Goal: Transaction & Acquisition: Purchase product/service

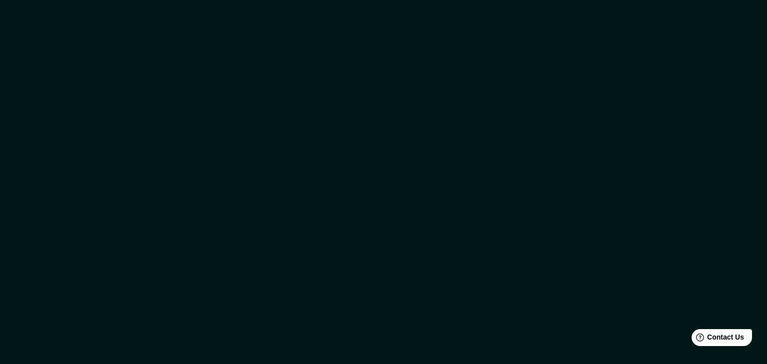
click at [453, 166] on div at bounding box center [383, 182] width 767 height 364
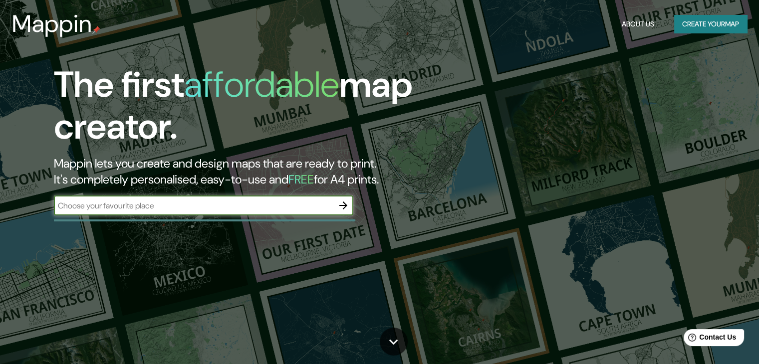
click at [159, 201] on input "text" at bounding box center [194, 205] width 280 height 11
click at [303, 204] on input "text" at bounding box center [194, 205] width 280 height 11
click at [686, 26] on button "Create your map" at bounding box center [710, 24] width 73 height 18
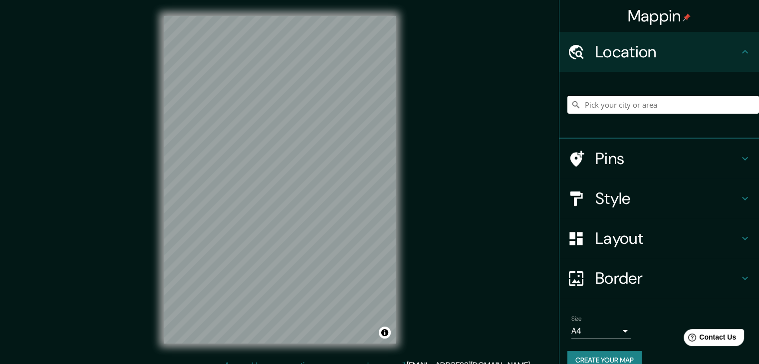
click at [623, 102] on input "Pick your city or area" at bounding box center [664, 105] width 192 height 18
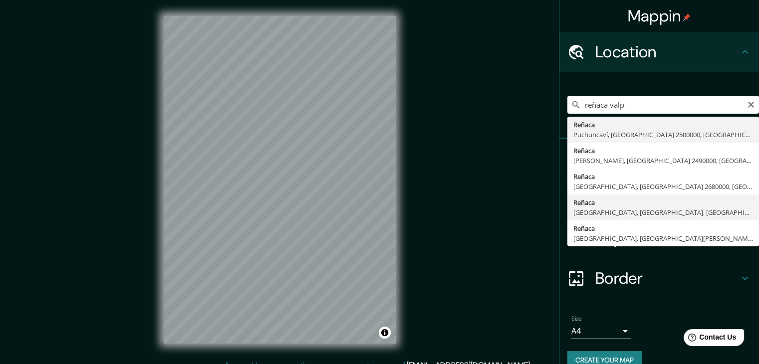
type input "Reñaca, [GEOGRAPHIC_DATA], [GEOGRAPHIC_DATA], [GEOGRAPHIC_DATA]"
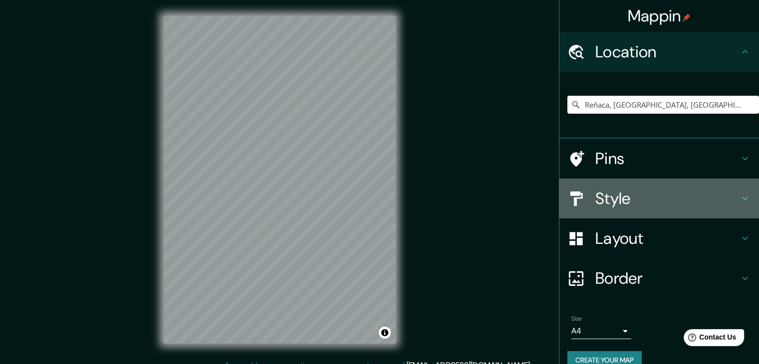
click at [647, 196] on h4 "Style" at bounding box center [668, 199] width 144 height 20
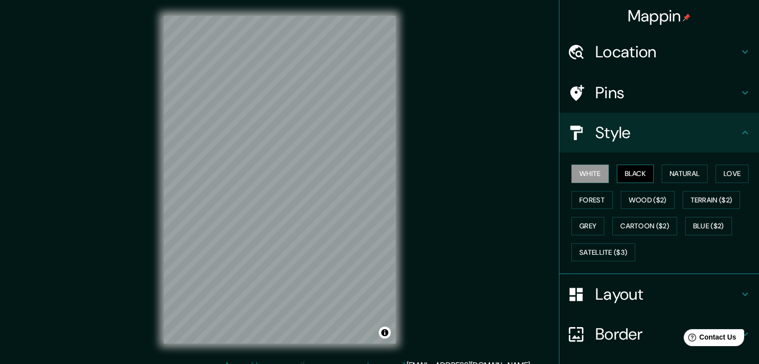
click at [626, 174] on button "Black" at bounding box center [635, 174] width 37 height 18
click at [678, 165] on button "Natural" at bounding box center [685, 174] width 46 height 18
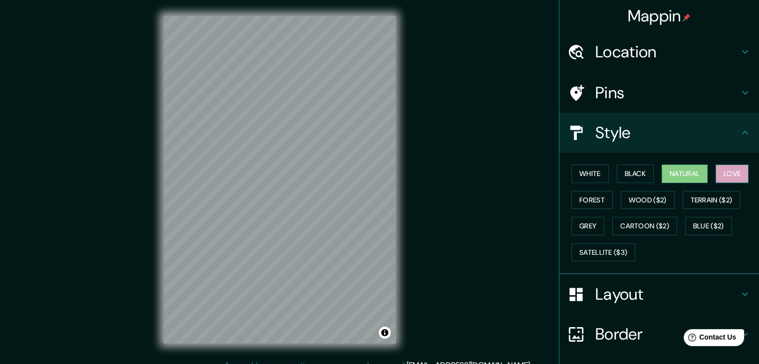
click at [721, 167] on button "Love" at bounding box center [732, 174] width 33 height 18
click at [599, 177] on button "White" at bounding box center [590, 174] width 37 height 18
click at [671, 178] on button "Natural" at bounding box center [685, 174] width 46 height 18
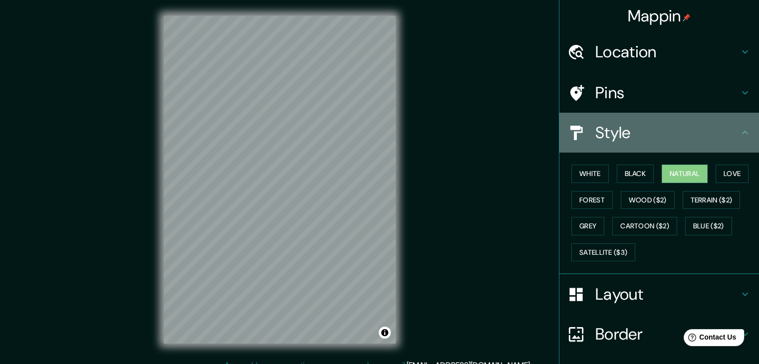
click at [663, 143] on div "Style" at bounding box center [660, 133] width 200 height 40
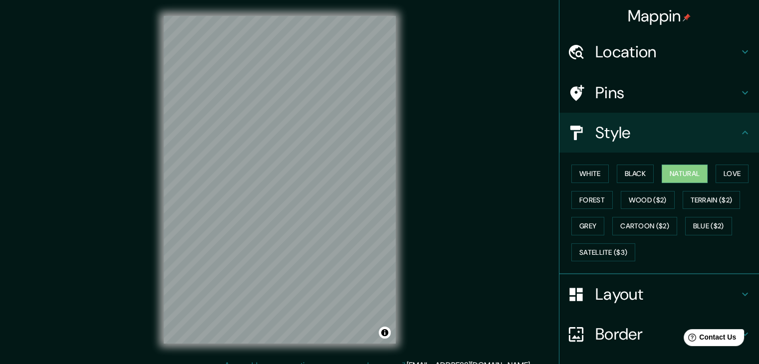
click at [645, 286] on h4 "Layout" at bounding box center [668, 295] width 144 height 20
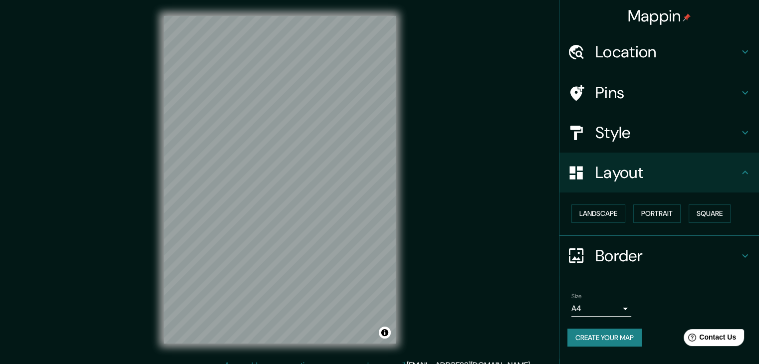
click at [637, 185] on div "Layout" at bounding box center [660, 173] width 200 height 40
click at [654, 136] on h4 "Style" at bounding box center [668, 133] width 144 height 20
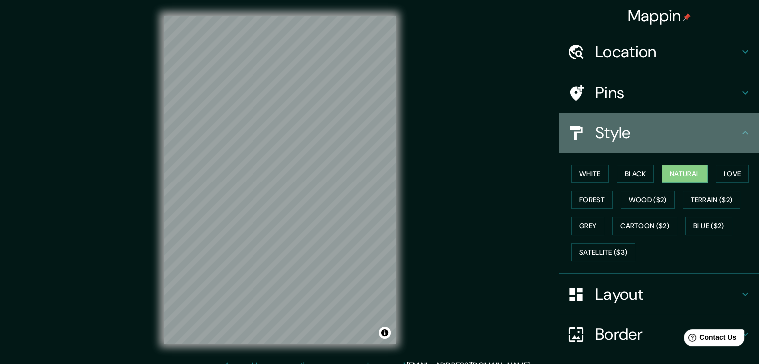
click at [664, 137] on h4 "Style" at bounding box center [668, 133] width 144 height 20
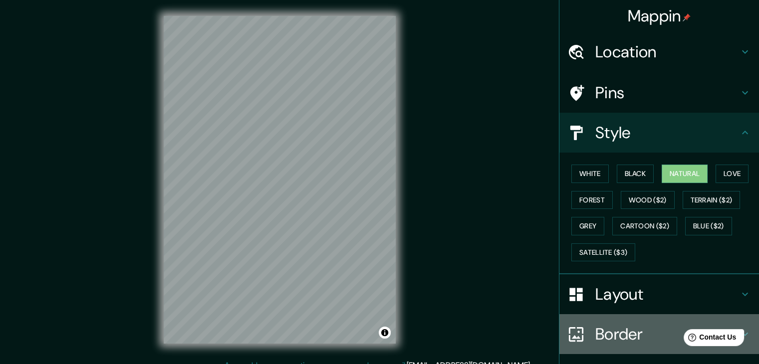
click at [643, 315] on div "Border" at bounding box center [660, 335] width 200 height 40
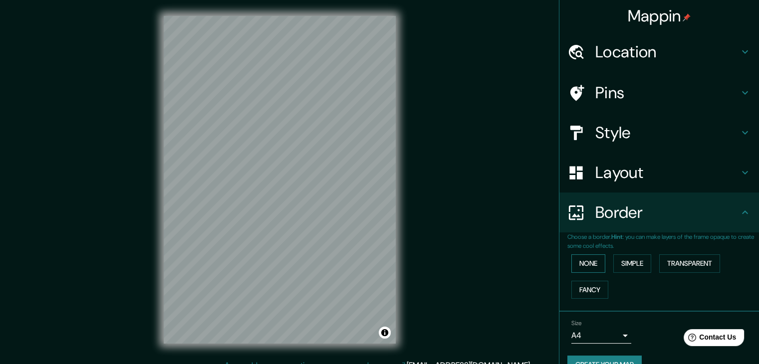
click at [582, 263] on button "None" at bounding box center [589, 264] width 34 height 18
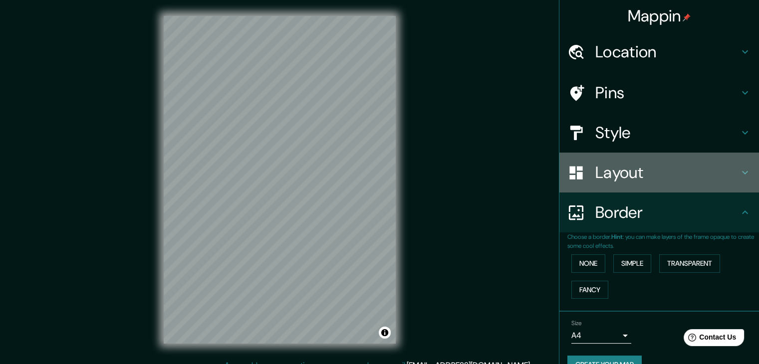
click at [669, 182] on div "Layout" at bounding box center [660, 173] width 200 height 40
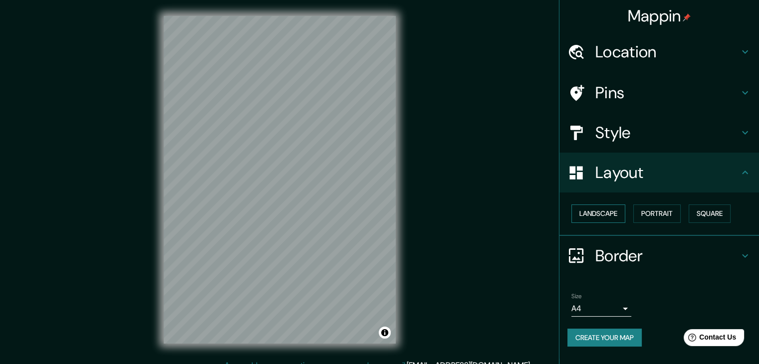
click at [623, 216] on button "Landscape" at bounding box center [599, 214] width 54 height 18
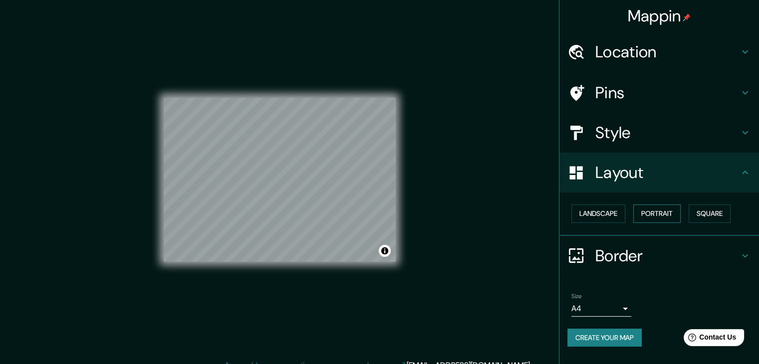
click at [647, 210] on button "Portrait" at bounding box center [657, 214] width 47 height 18
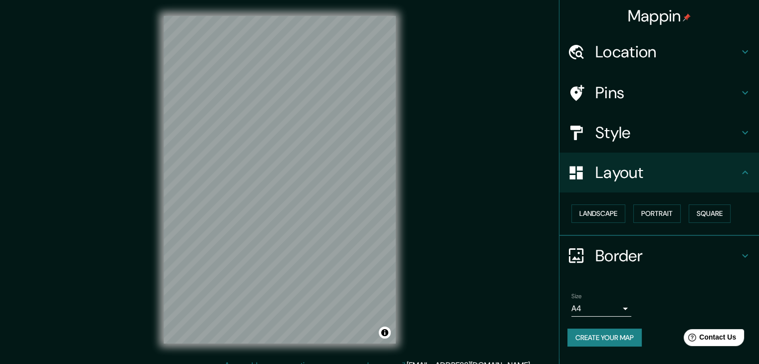
scroll to position [11, 0]
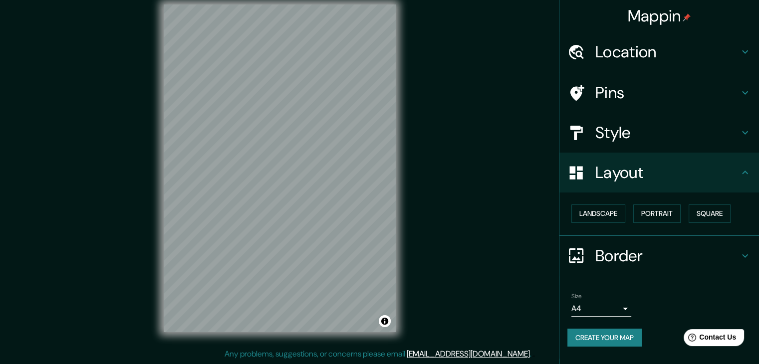
click at [625, 306] on body "Mappin Location [GEOGRAPHIC_DATA], [GEOGRAPHIC_DATA], [GEOGRAPHIC_DATA], [GEOGR…" at bounding box center [379, 171] width 759 height 364
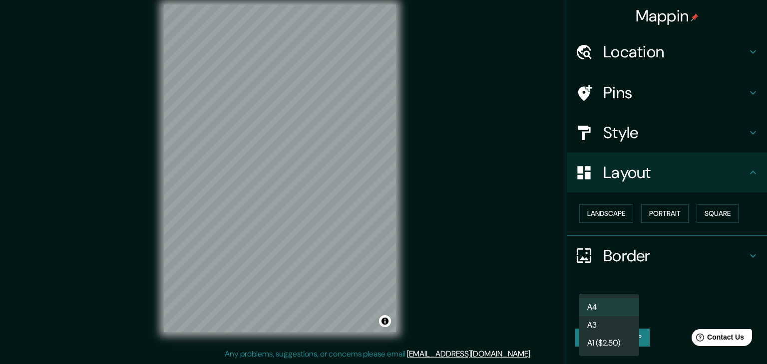
click at [619, 330] on li "A3" at bounding box center [609, 326] width 60 height 18
type input "a4"
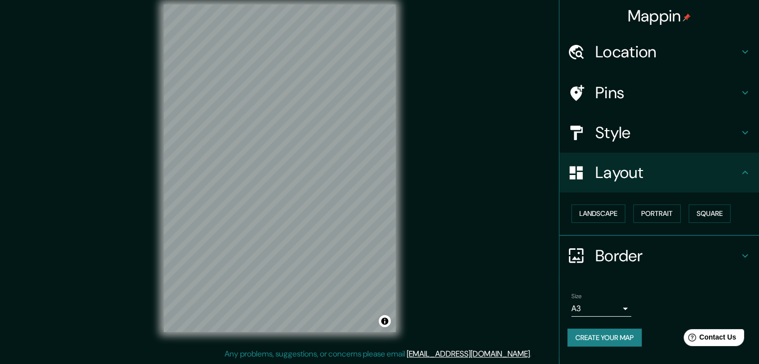
click at [694, 192] on div "Layout" at bounding box center [660, 173] width 200 height 40
click at [720, 145] on div "Style" at bounding box center [660, 133] width 200 height 40
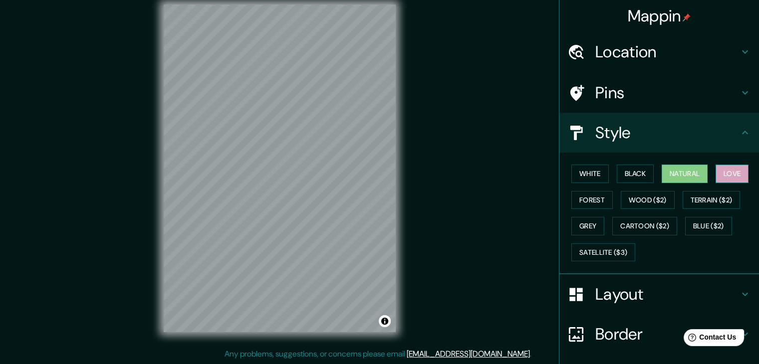
click at [724, 170] on button "Love" at bounding box center [732, 174] width 33 height 18
click at [593, 198] on button "Forest" at bounding box center [592, 200] width 41 height 18
click at [679, 172] on button "Natural" at bounding box center [685, 174] width 46 height 18
click at [681, 145] on div "Style" at bounding box center [660, 133] width 200 height 40
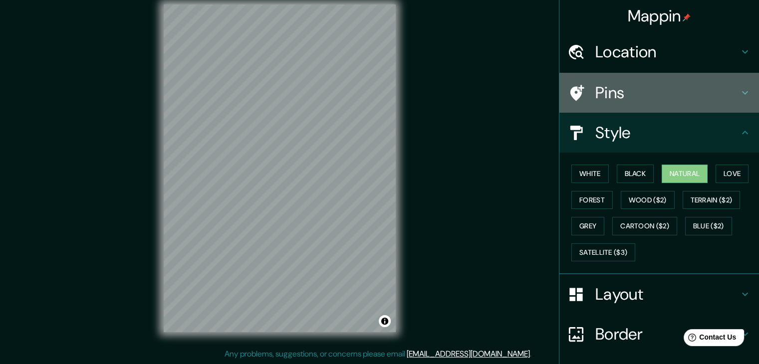
click at [719, 89] on h4 "Pins" at bounding box center [668, 93] width 144 height 20
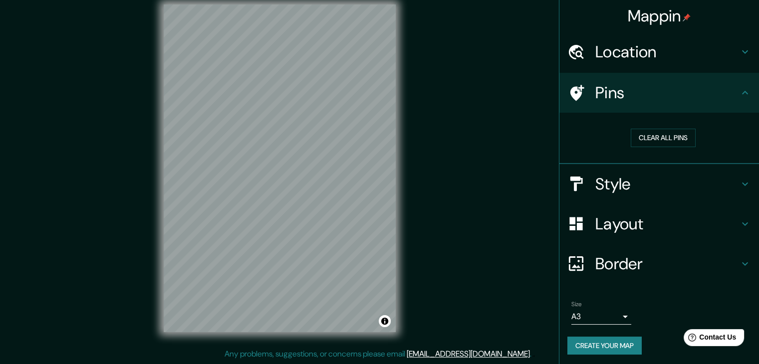
click at [429, 175] on div "Mappin Location [GEOGRAPHIC_DATA], [GEOGRAPHIC_DATA], [GEOGRAPHIC_DATA], [GEOGR…" at bounding box center [379, 177] width 759 height 376
